Goal: Transaction & Acquisition: Purchase product/service

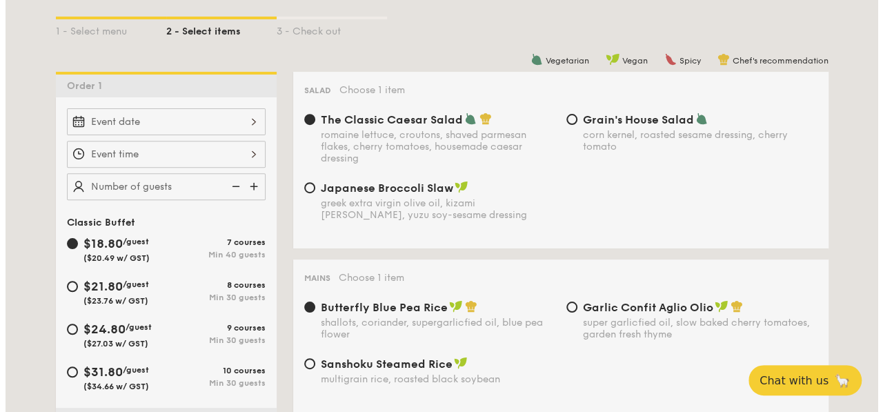
scroll to position [333, 0]
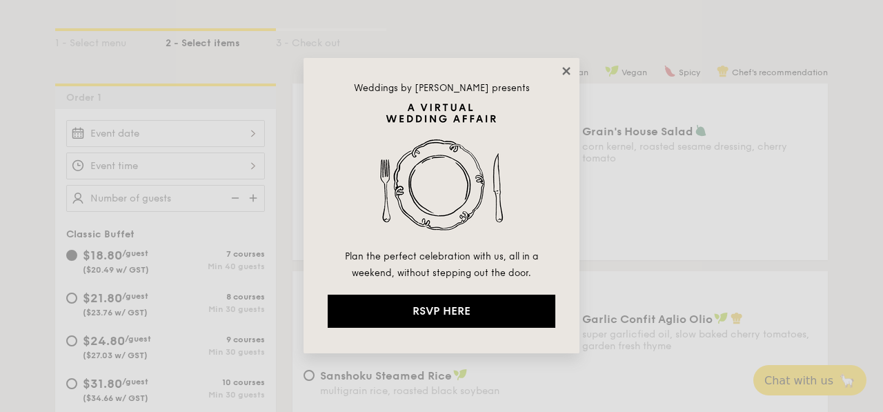
click at [567, 69] on icon at bounding box center [567, 71] width 8 height 8
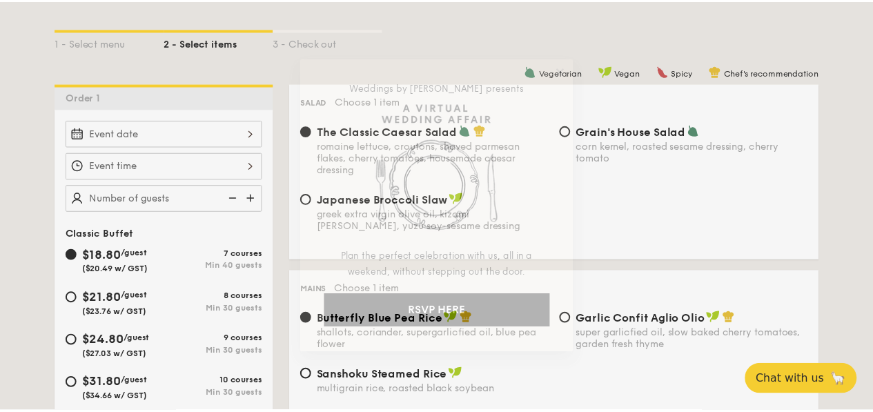
scroll to position [345, 0]
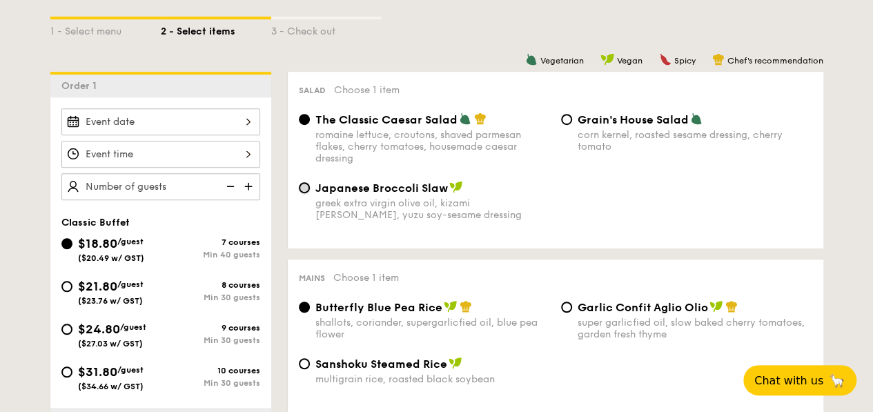
click at [304, 193] on input "Japanese Broccoli Slaw greek extra virgin olive oil, kizami nori, ginger, yuzu …" at bounding box center [304, 187] width 11 height 11
radio input "true"
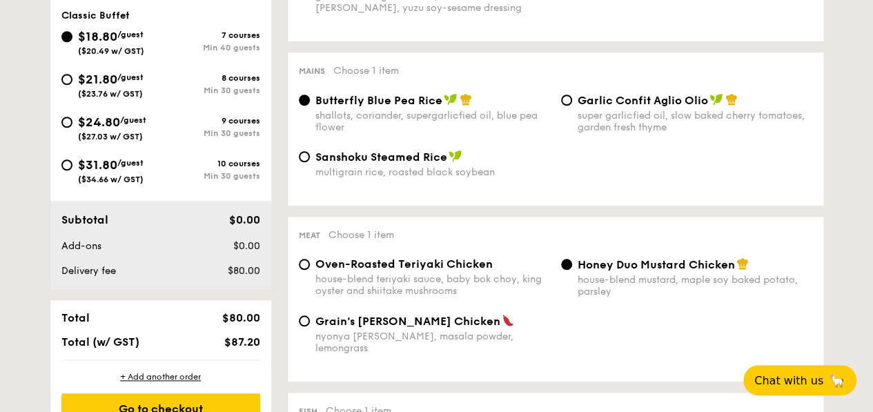
scroll to position [621, 0]
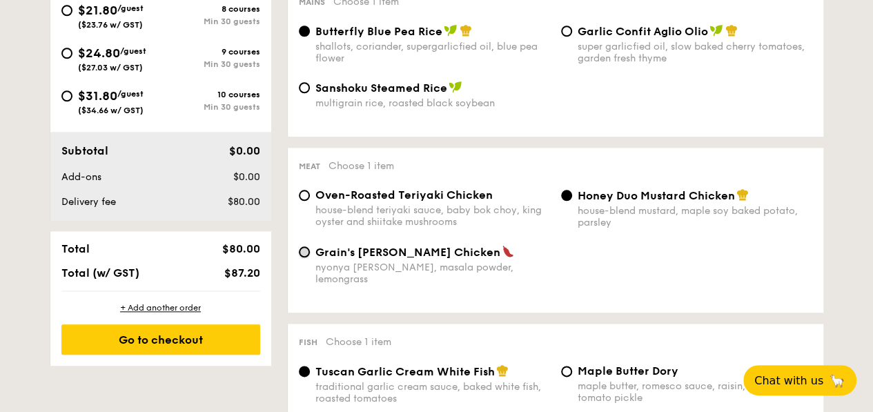
click at [306, 257] on input "Grain's [PERSON_NAME] Chicken nyonya [PERSON_NAME], masala powder, lemongrass" at bounding box center [304, 251] width 11 height 11
radio input "true"
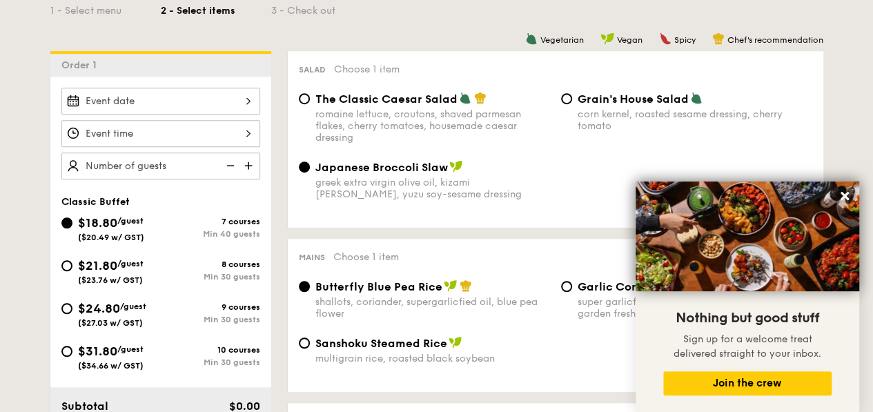
scroll to position [345, 0]
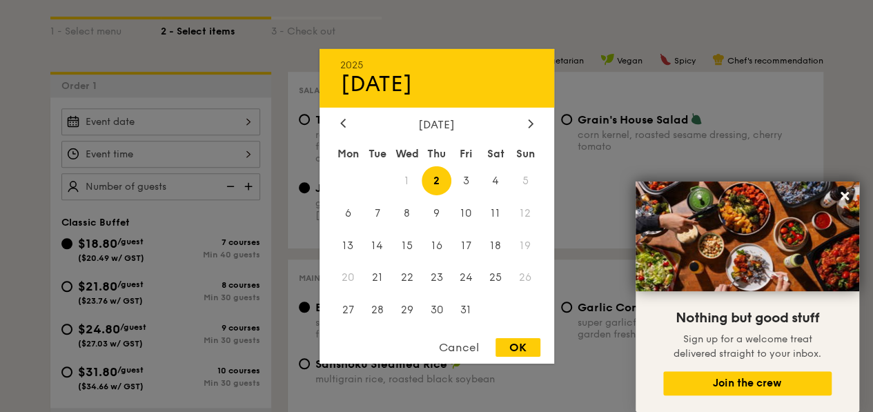
click at [251, 128] on div "2025 Oct [DATE] Tue Wed Thu Fri Sat Sun 1 2 3 4 5 6 7 8 9 10 11 12 13 14 15 16 …" at bounding box center [160, 121] width 199 height 27
click at [495, 179] on span "4" at bounding box center [496, 181] width 30 height 30
drag, startPoint x: 517, startPoint y: 347, endPoint x: 464, endPoint y: 324, distance: 57.5
click at [519, 347] on div "OK" at bounding box center [518, 347] width 45 height 19
type input "[DATE]"
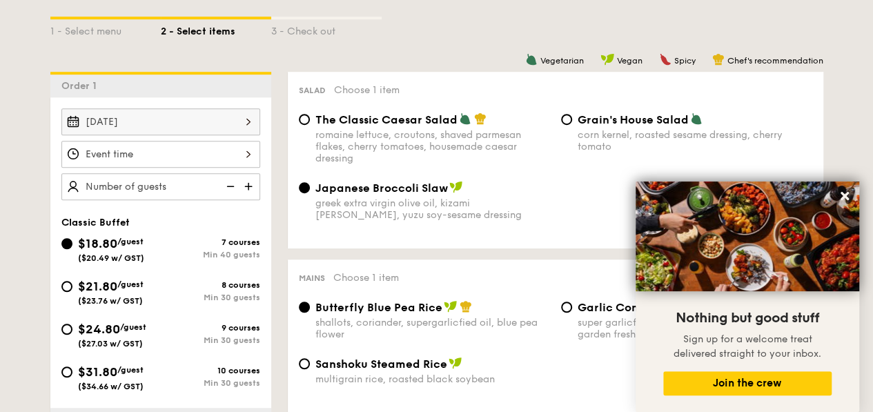
click at [226, 168] on div at bounding box center [160, 154] width 199 height 27
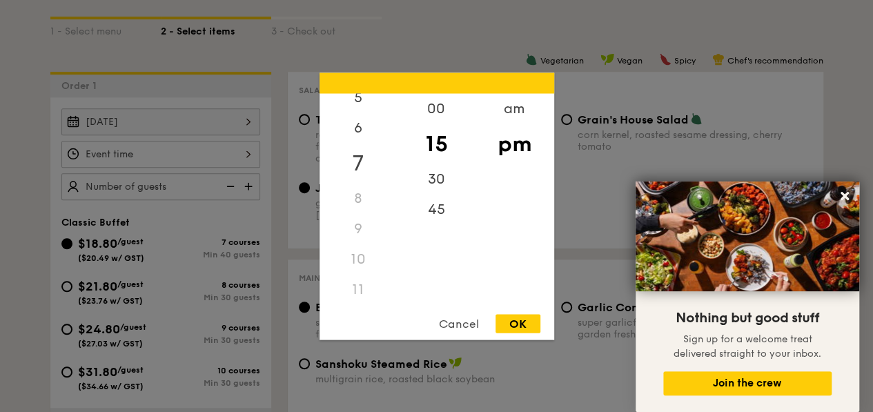
click at [359, 163] on div "7" at bounding box center [359, 163] width 78 height 40
click at [438, 105] on div "00" at bounding box center [437, 113] width 78 height 40
click at [519, 324] on div "OK" at bounding box center [518, 323] width 45 height 19
type input "7:00PM"
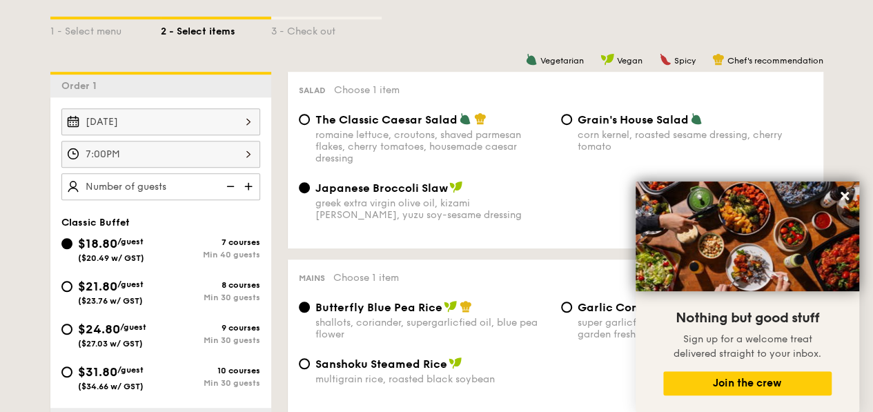
click at [248, 193] on img at bounding box center [249, 186] width 21 height 26
type input "40 guests"
click at [232, 197] on img at bounding box center [229, 186] width 21 height 26
click at [229, 196] on img at bounding box center [229, 186] width 21 height 26
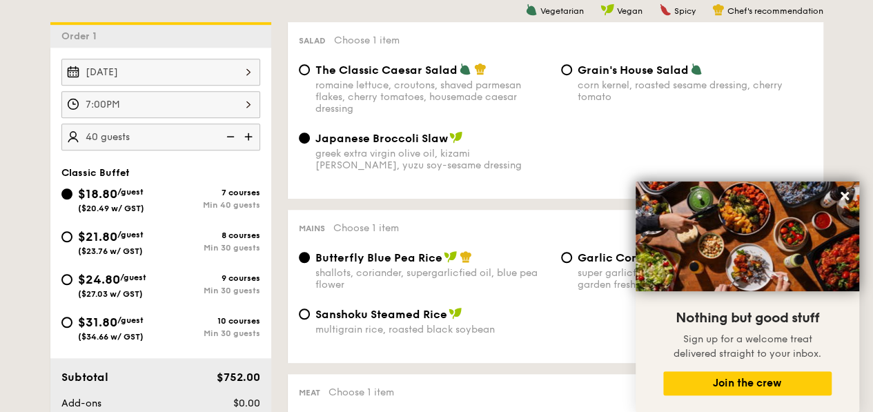
scroll to position [414, 0]
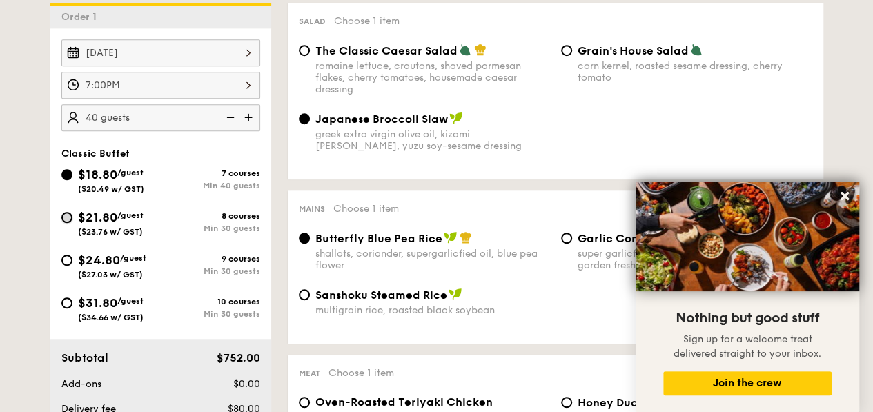
click at [66, 223] on input "$21.80 /guest ($23.76 w/ GST) 8 courses Min 30 guests" at bounding box center [66, 217] width 11 height 11
radio input "true"
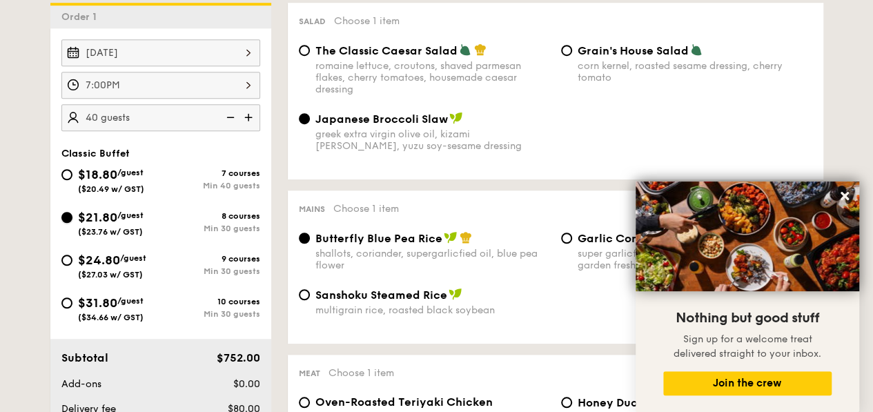
radio input "true"
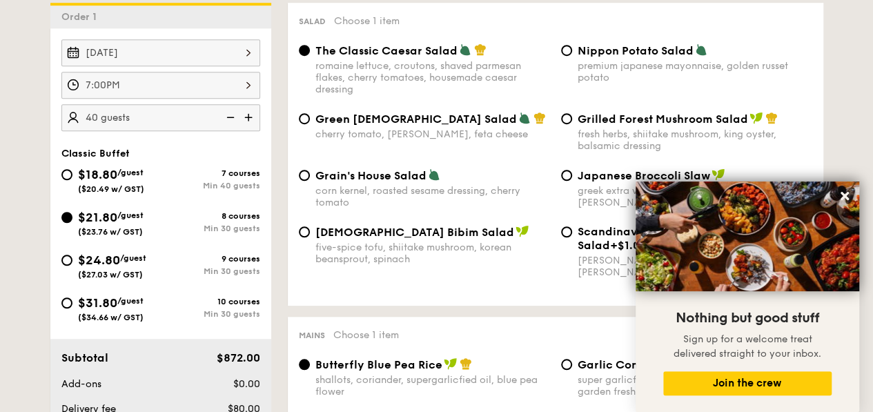
click at [228, 128] on img at bounding box center [229, 117] width 21 height 26
click at [229, 128] on img at bounding box center [229, 117] width 21 height 26
type input "30 guests"
click at [568, 124] on input "Grilled Forest Mushroom Salad fresh herbs, shiitake mushroom, king oyster, bals…" at bounding box center [566, 118] width 11 height 11
radio input "true"
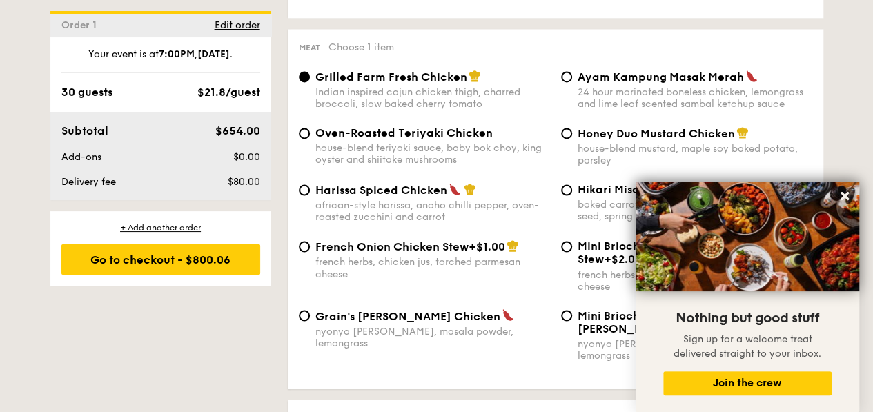
scroll to position [1104, 0]
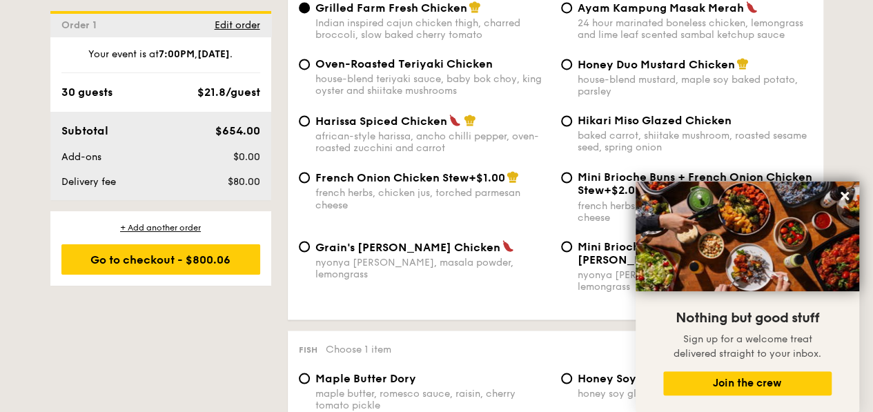
click at [309, 266] on div "Grain's [PERSON_NAME] Chicken nyonya [PERSON_NAME], masala powder, lemongrass" at bounding box center [424, 259] width 262 height 40
click at [307, 252] on input "Grain's [PERSON_NAME] Chicken nyonya [PERSON_NAME], masala powder, lemongrass" at bounding box center [304, 246] width 11 height 11
radio input "true"
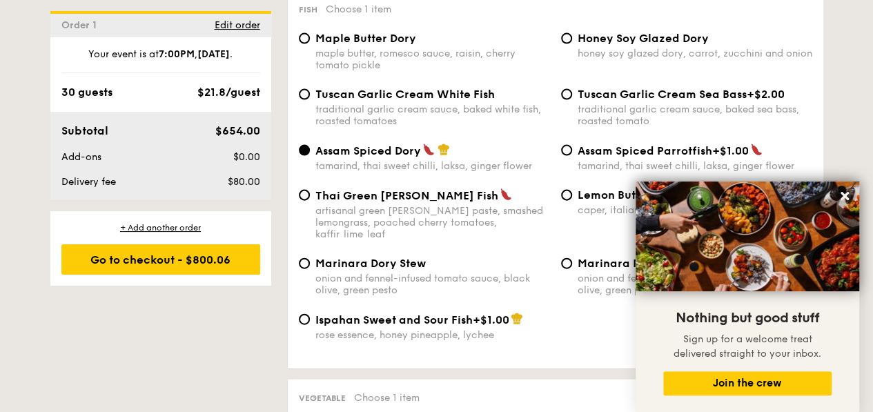
scroll to position [1449, 0]
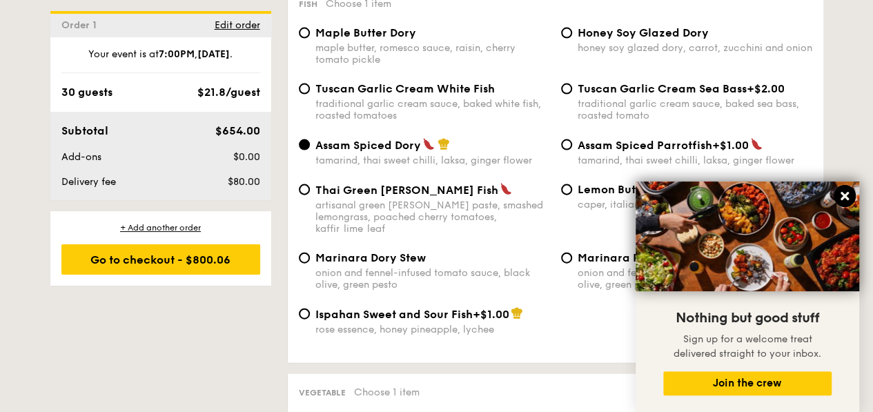
drag, startPoint x: 843, startPoint y: 193, endPoint x: 837, endPoint y: 195, distance: 7.2
click at [842, 194] on icon at bounding box center [845, 196] width 12 height 12
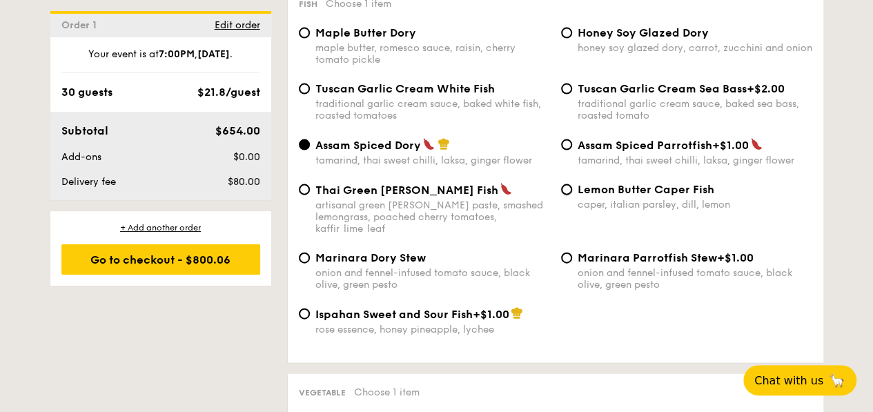
drag, startPoint x: 565, startPoint y: 197, endPoint x: 571, endPoint y: 202, distance: 7.9
click at [565, 195] on input "Lemon Butter Caper Fish caper, italian parsley, dill, lemon" at bounding box center [566, 189] width 11 height 11
radio input "true"
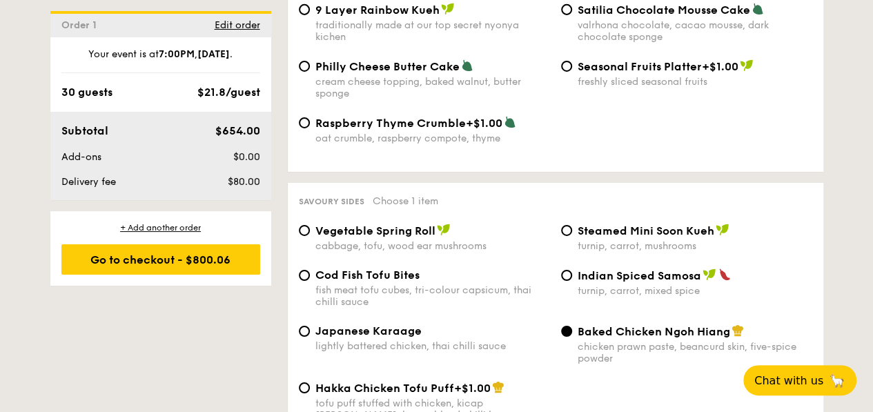
scroll to position [2347, 0]
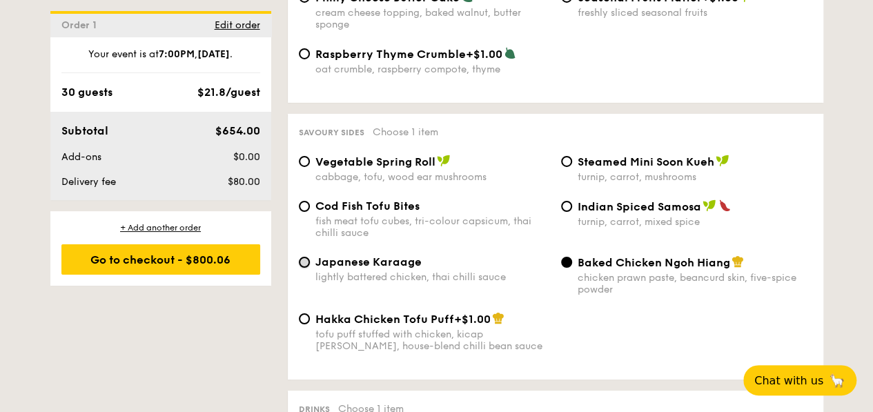
click at [304, 268] on input "Japanese Karaage lightly battered chicken, thai chilli sauce" at bounding box center [304, 262] width 11 height 11
radio input "true"
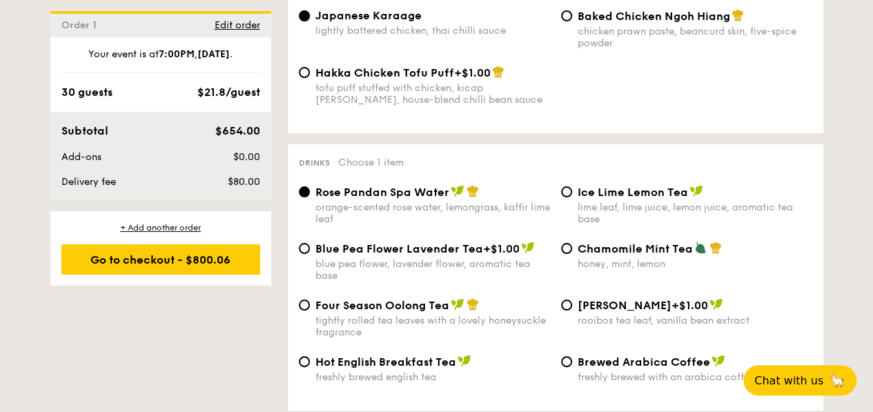
scroll to position [2623, 0]
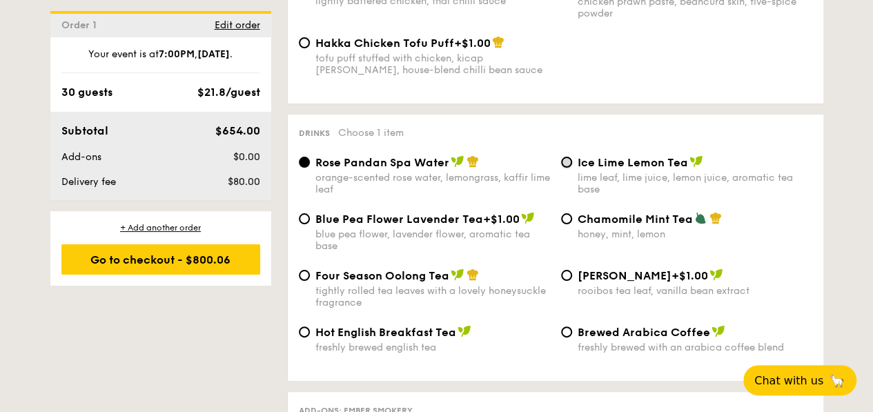
click at [569, 168] on input "Ice Lime Lemon Tea lime leaf, lime juice, lemon juice, aromatic tea base" at bounding box center [566, 162] width 11 height 11
radio input "true"
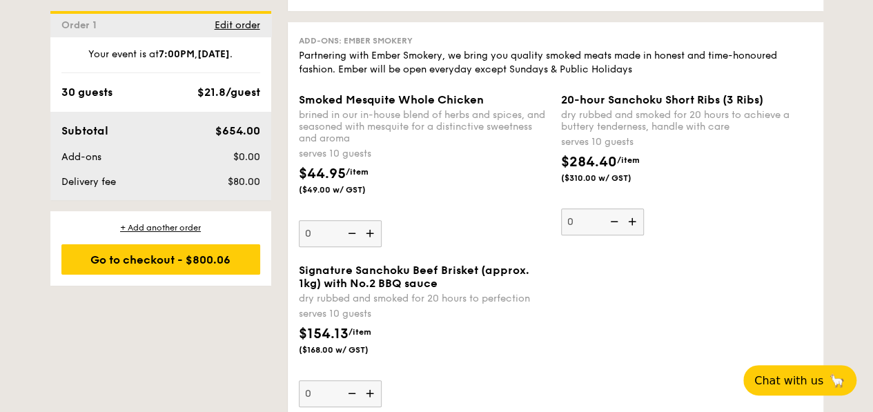
scroll to position [2968, 0]
